Goal: Navigation & Orientation: Find specific page/section

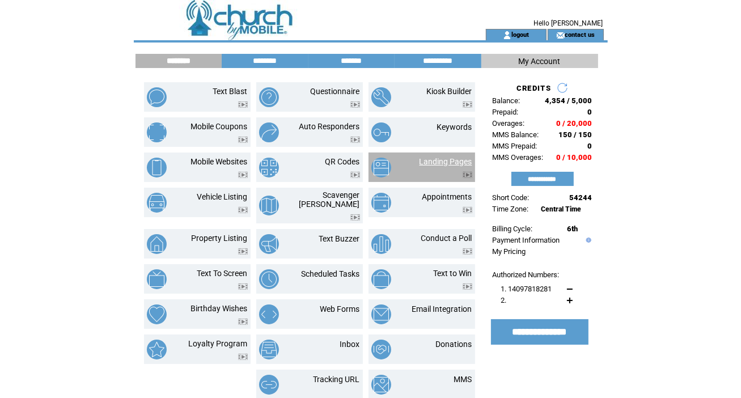
click at [447, 160] on link "Landing Pages" at bounding box center [445, 161] width 53 height 9
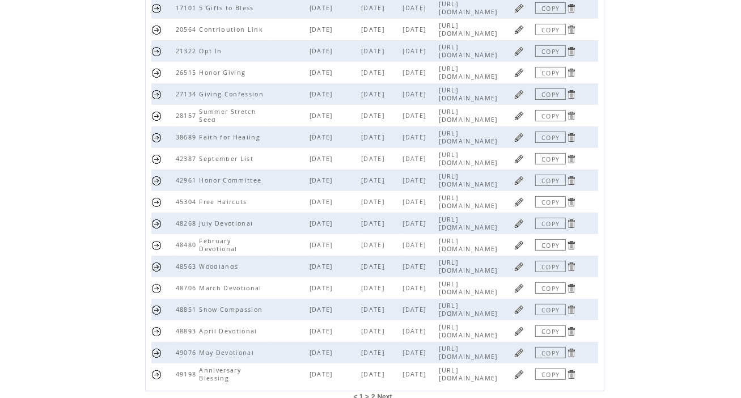
scroll to position [267, 0]
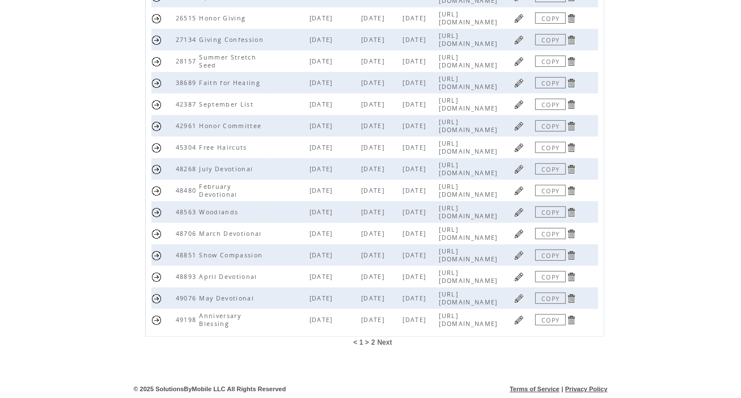
click at [373, 343] on span "2" at bounding box center [373, 342] width 4 height 8
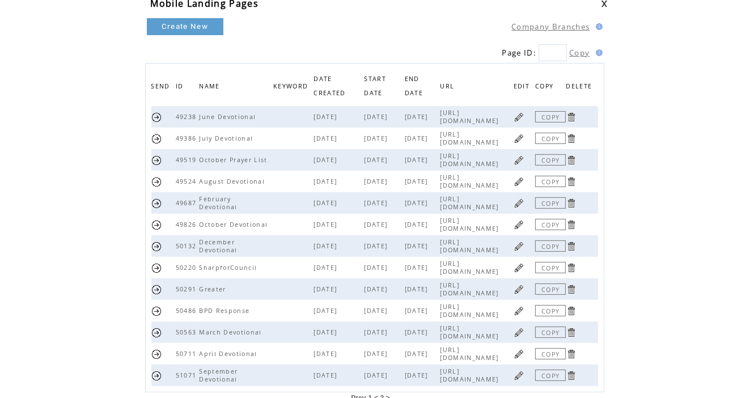
scroll to position [57, 0]
